Goal: Complete application form

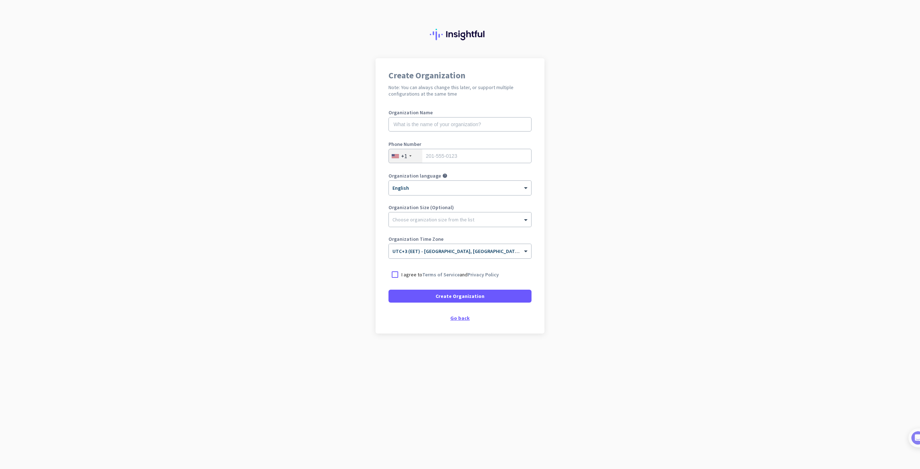
click at [459, 318] on div "Go back" at bounding box center [459, 317] width 143 height 5
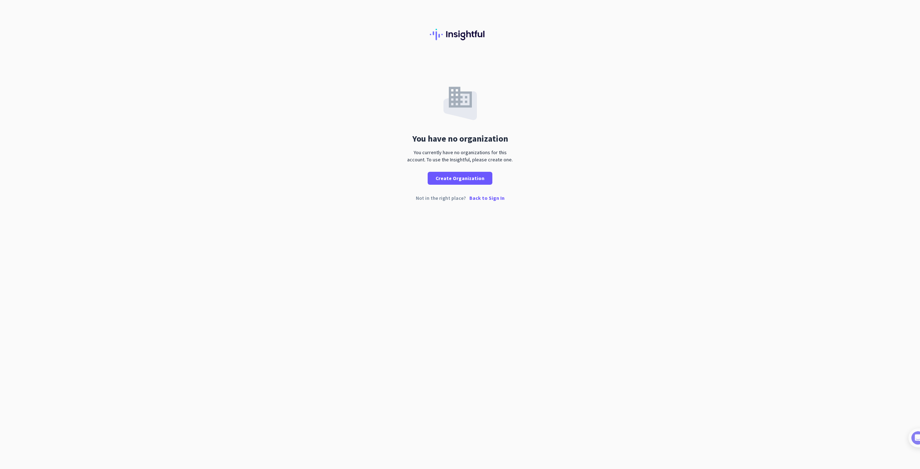
click at [481, 196] on p "Back to Sign In" at bounding box center [486, 197] width 35 height 5
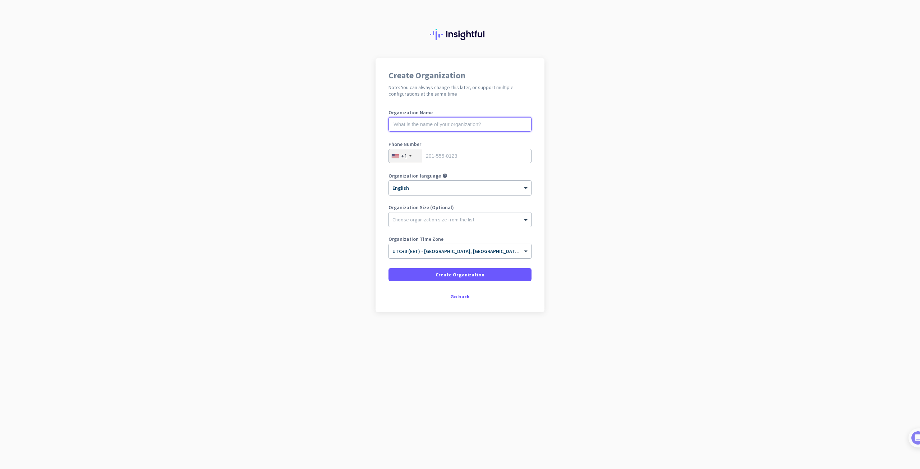
click at [510, 123] on input "text" at bounding box center [459, 124] width 143 height 14
type input "qqqqq"
click at [498, 188] on div at bounding box center [460, 185] width 142 height 6
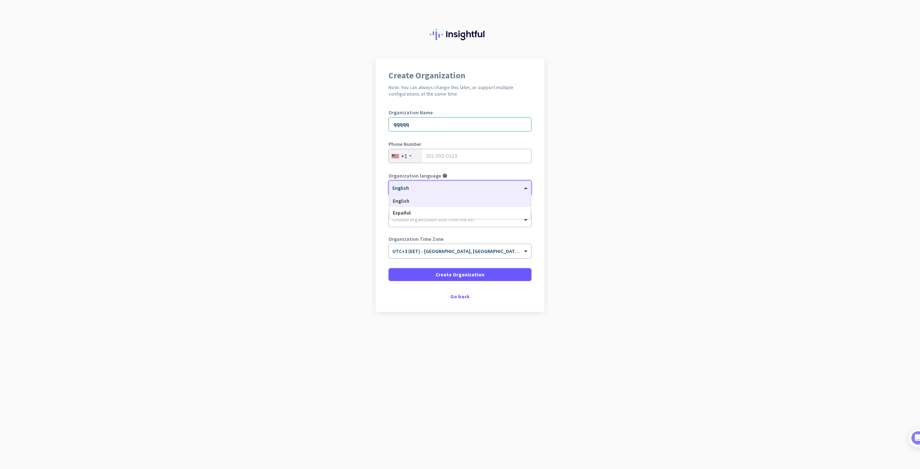
click at [498, 188] on div at bounding box center [460, 185] width 142 height 6
